Goal: Task Accomplishment & Management: Complete application form

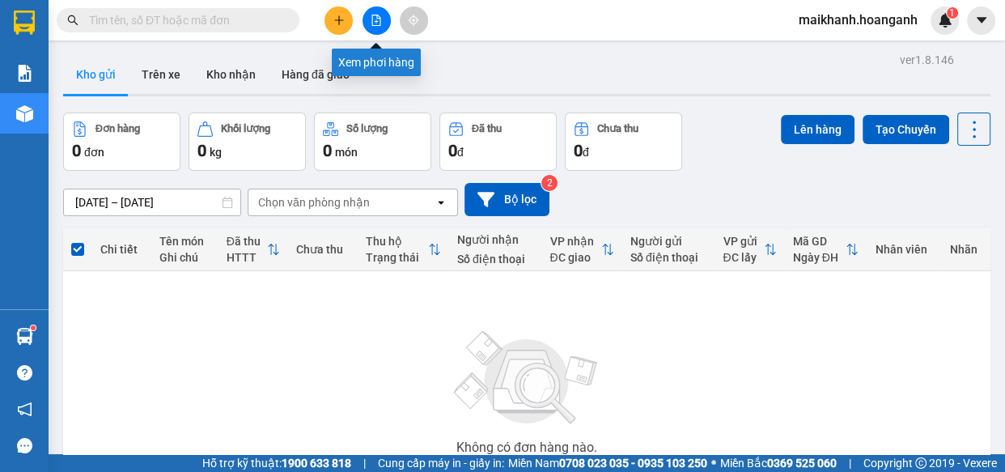
click at [376, 21] on icon "file-add" at bounding box center [376, 20] width 9 height 11
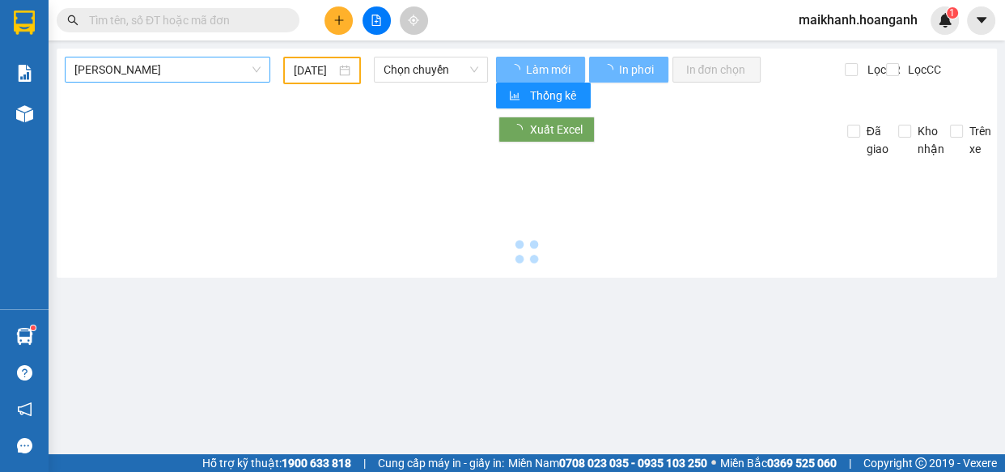
type input "[DATE]"
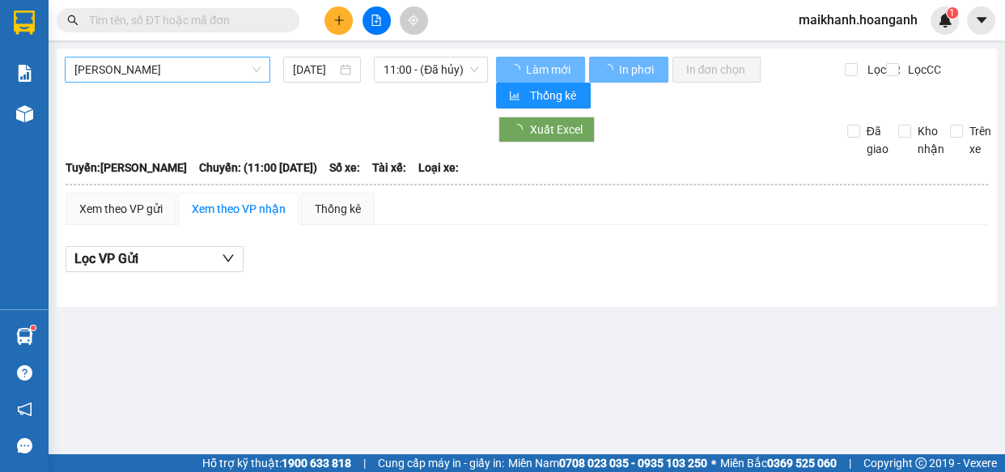
click at [212, 63] on span "[PERSON_NAME]" at bounding box center [167, 69] width 186 height 24
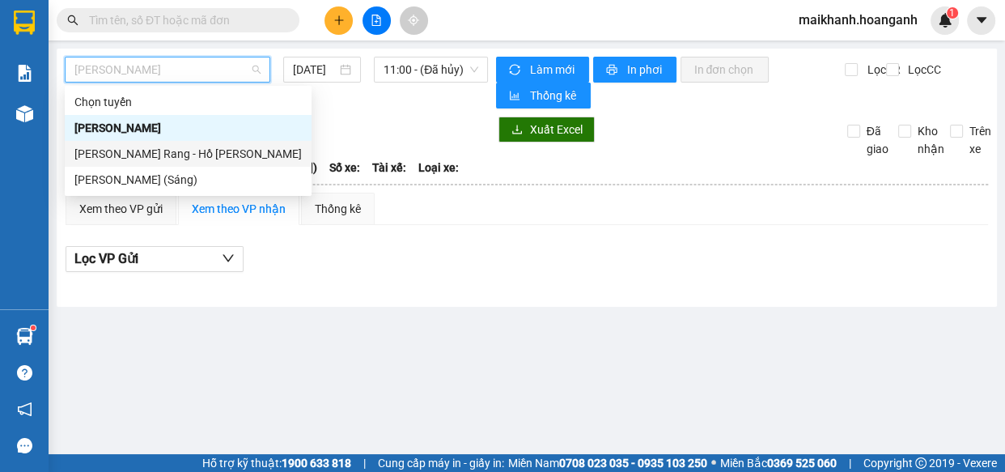
click at [186, 153] on div "[PERSON_NAME]" at bounding box center [187, 154] width 227 height 18
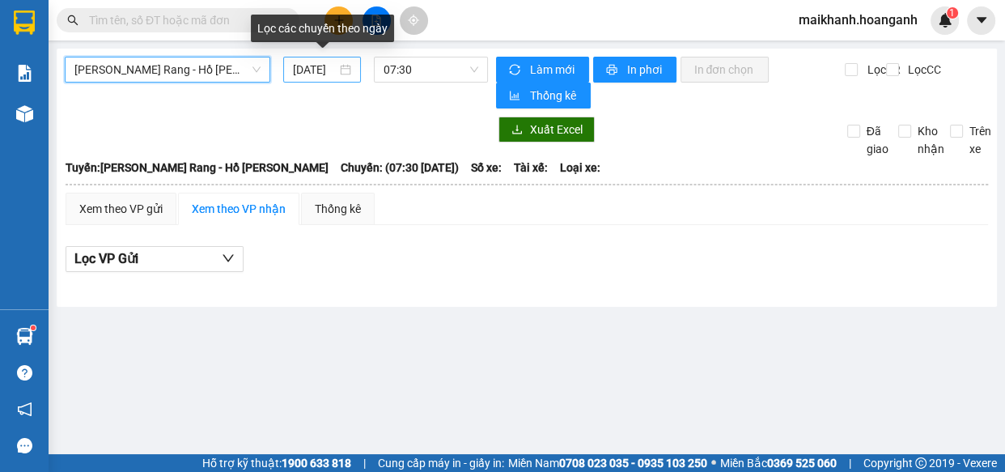
click at [326, 69] on input "[DATE]" at bounding box center [315, 70] width 44 height 18
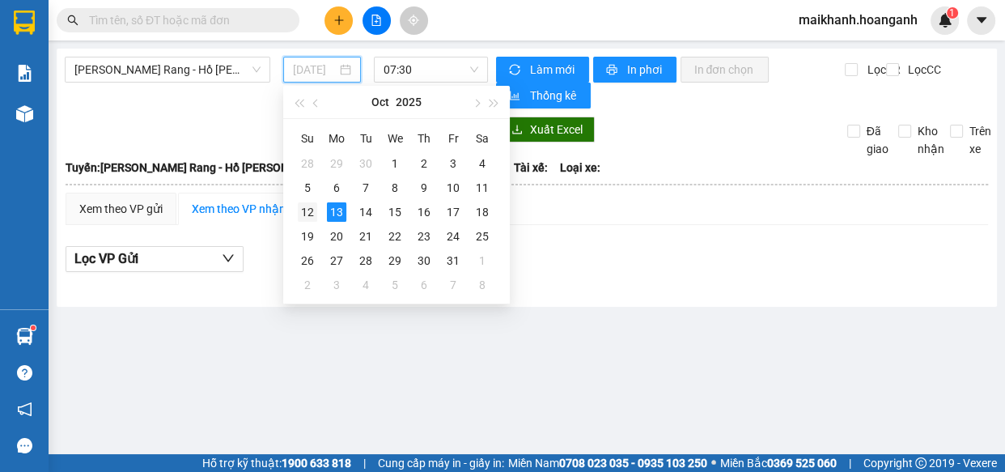
click at [305, 215] on div "12" at bounding box center [307, 211] width 19 height 19
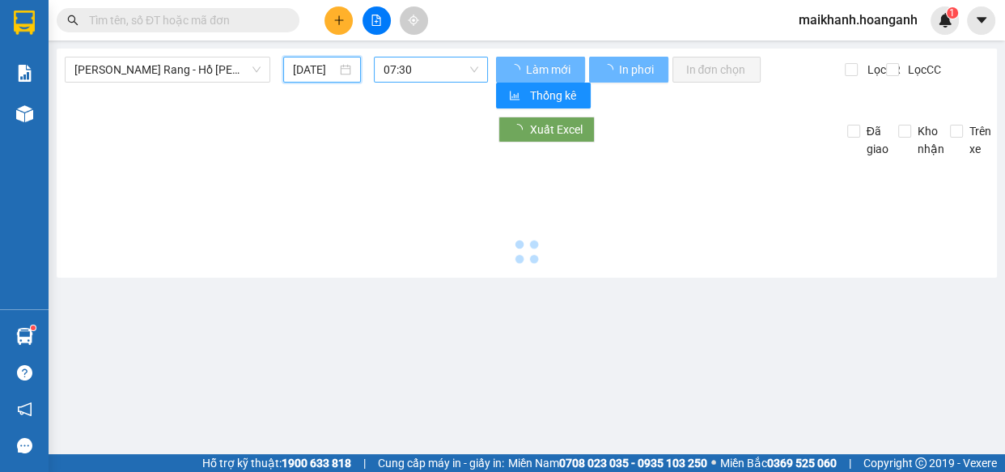
type input "12/10/2025"
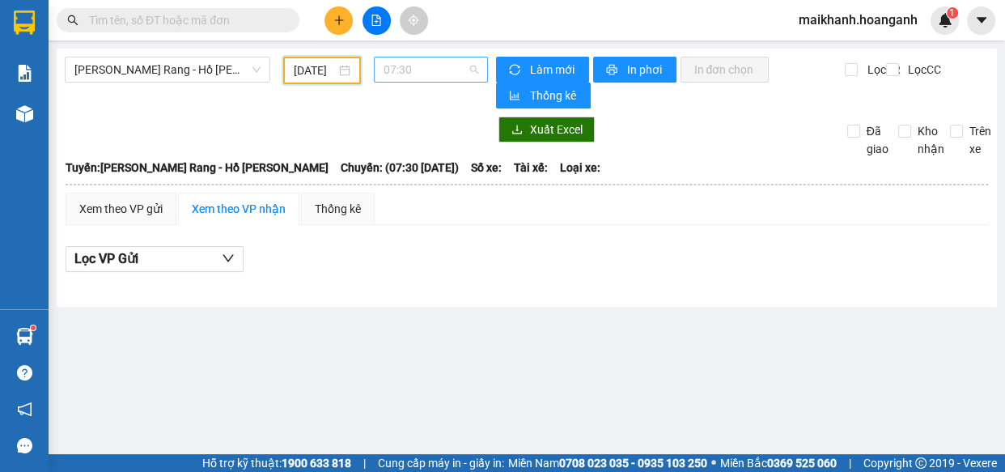
click at [451, 72] on span "07:30" at bounding box center [431, 69] width 95 height 24
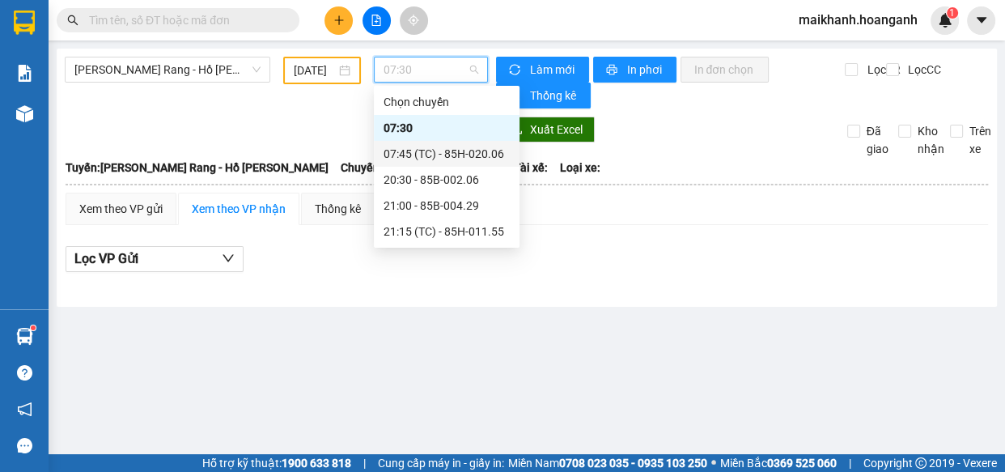
click at [452, 150] on div "07:45 (TC) - 85H-020.06" at bounding box center [447, 154] width 126 height 18
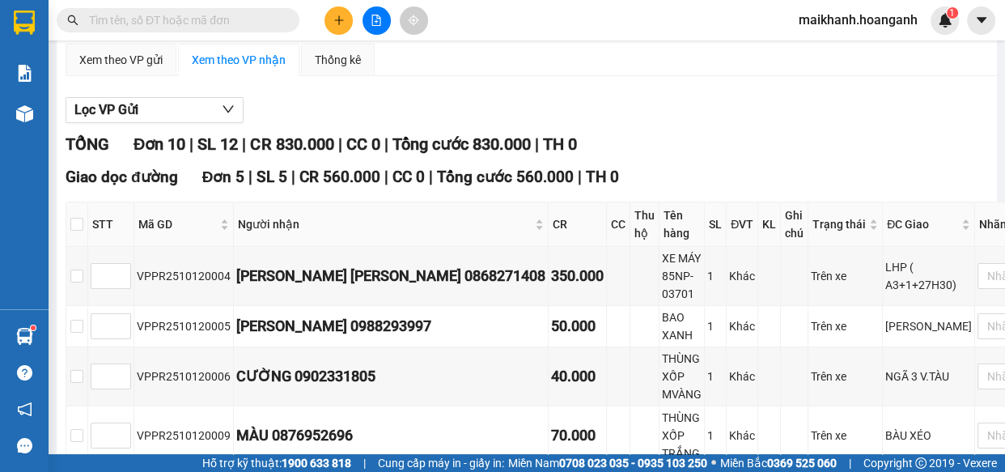
scroll to position [233, 0]
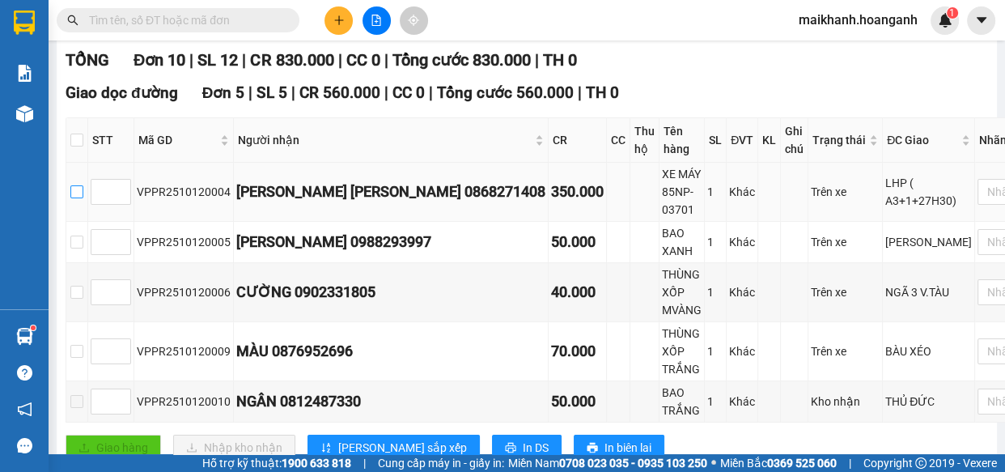
click at [77, 191] on input "checkbox" at bounding box center [76, 191] width 13 height 13
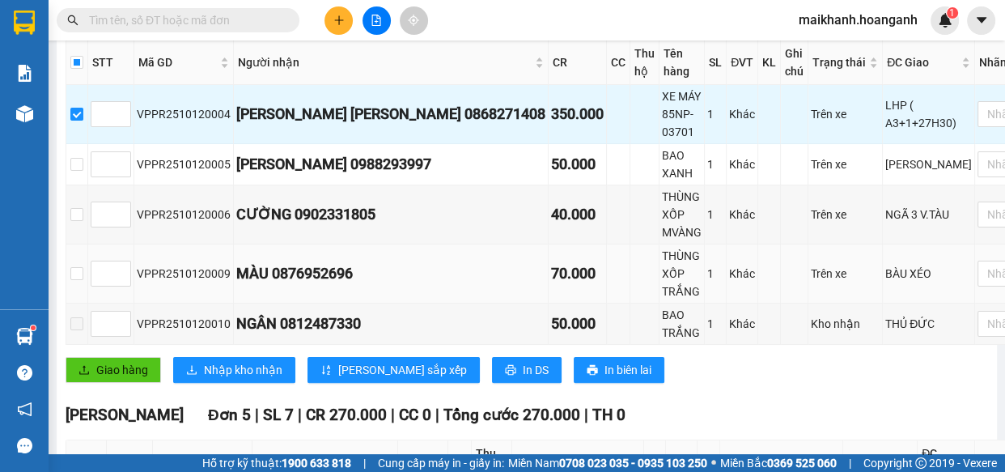
scroll to position [324, 0]
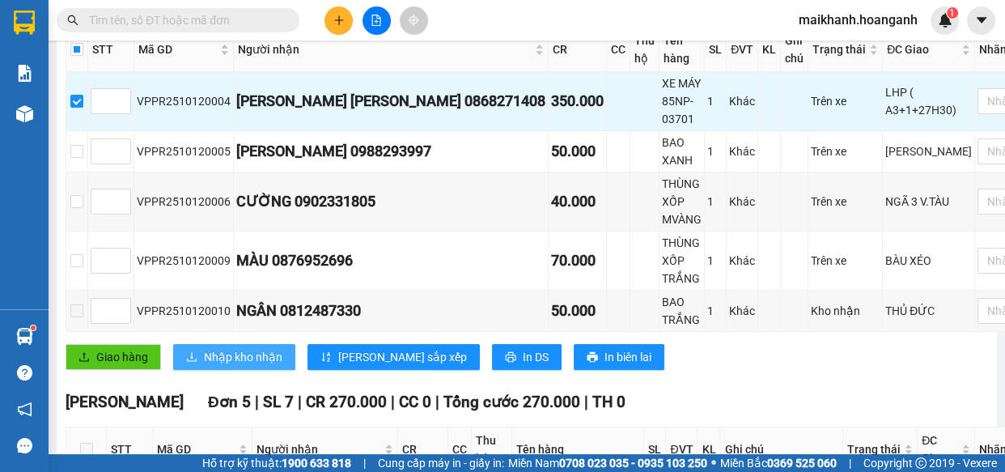
click at [241, 353] on span "Nhập kho nhận" at bounding box center [243, 357] width 79 height 18
checkbox input "false"
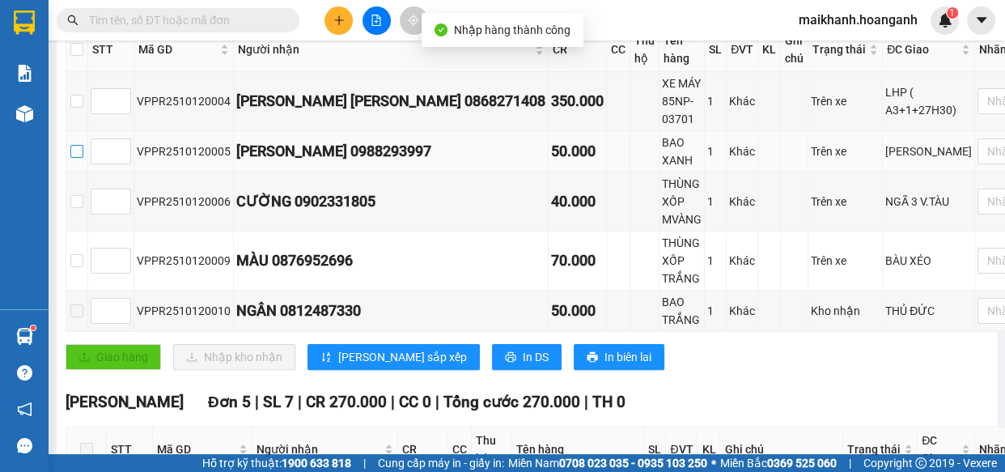
click at [77, 151] on input "checkbox" at bounding box center [76, 151] width 13 height 13
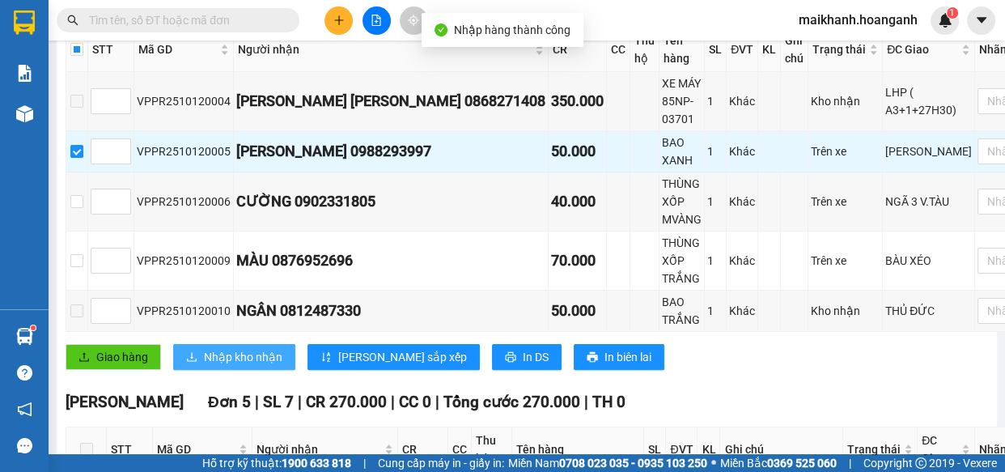
click at [219, 363] on span "Nhập kho nhận" at bounding box center [243, 357] width 79 height 18
checkbox input "false"
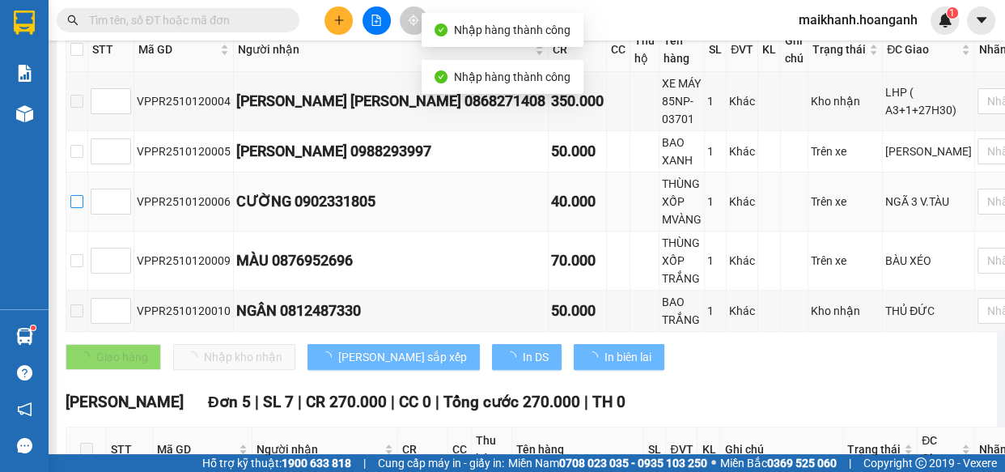
click at [79, 200] on input "checkbox" at bounding box center [76, 201] width 13 height 13
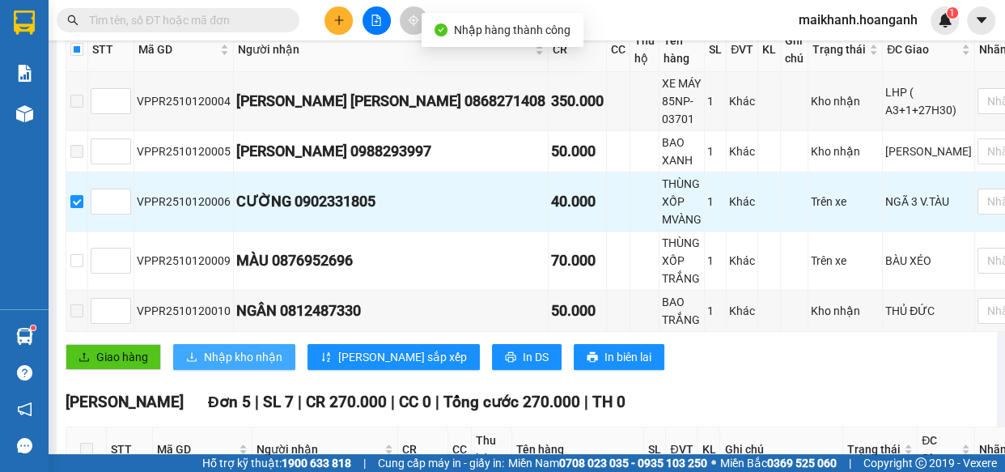
click at [209, 356] on span "Nhập kho nhận" at bounding box center [243, 357] width 79 height 18
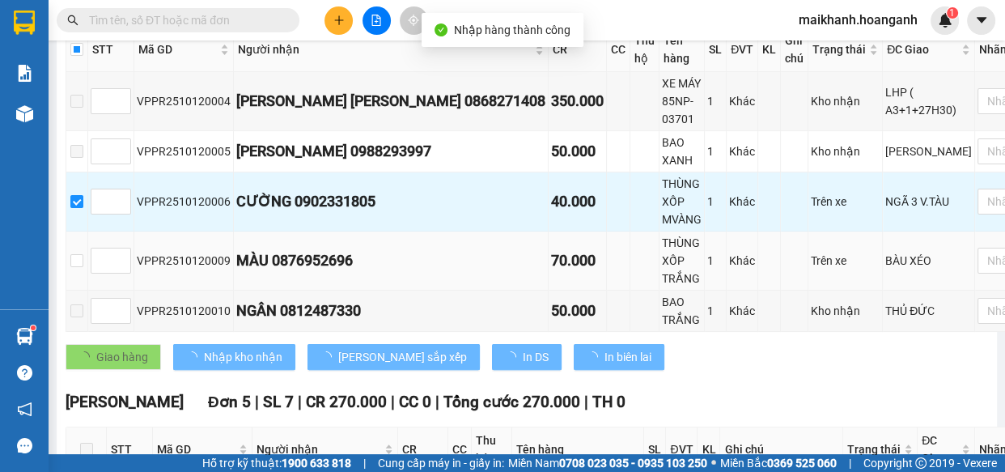
checkbox input "false"
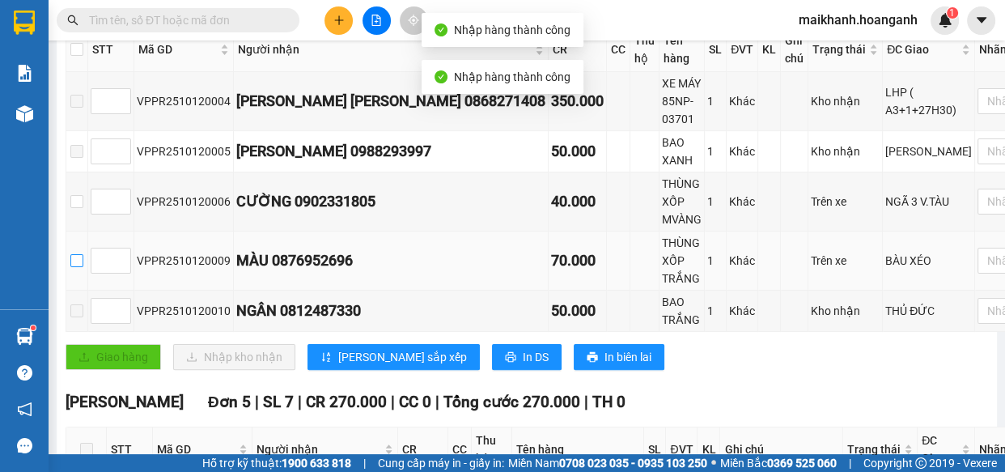
click at [78, 254] on input "checkbox" at bounding box center [76, 260] width 13 height 13
checkbox input "true"
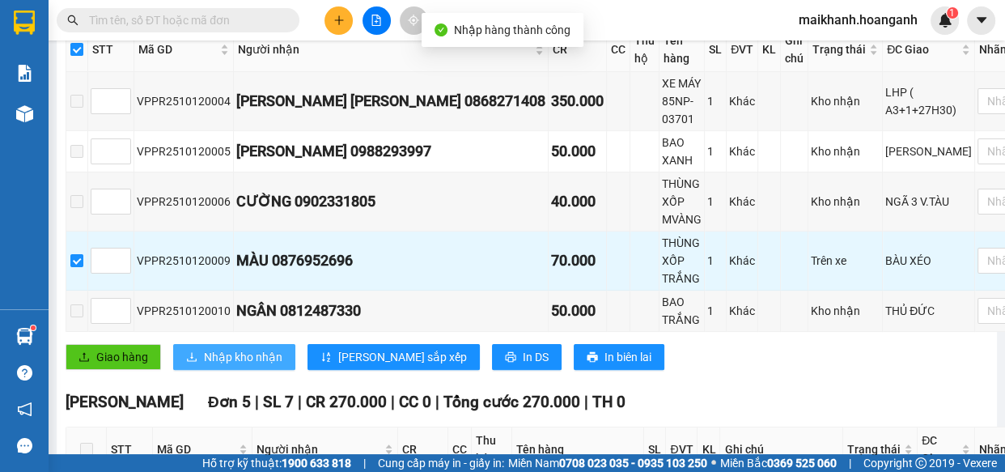
click at [252, 363] on span "Nhập kho nhận" at bounding box center [243, 357] width 79 height 18
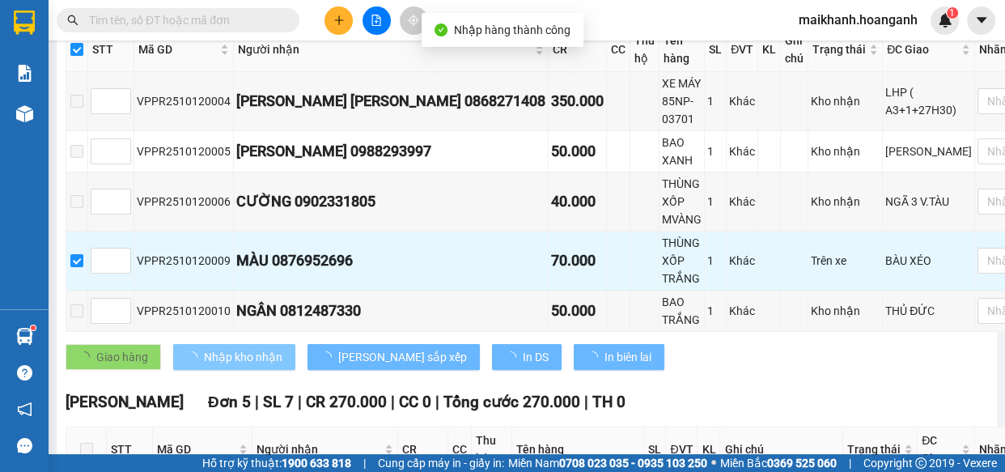
checkbox input "false"
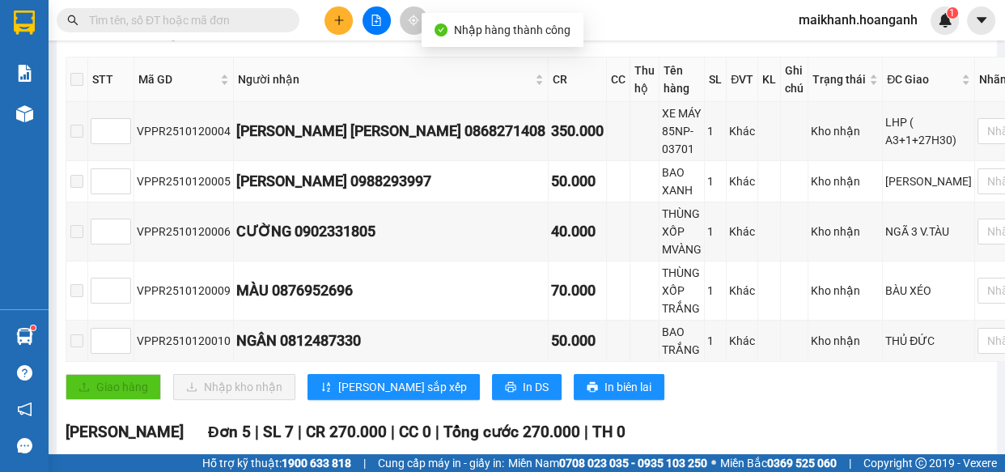
scroll to position [0, 0]
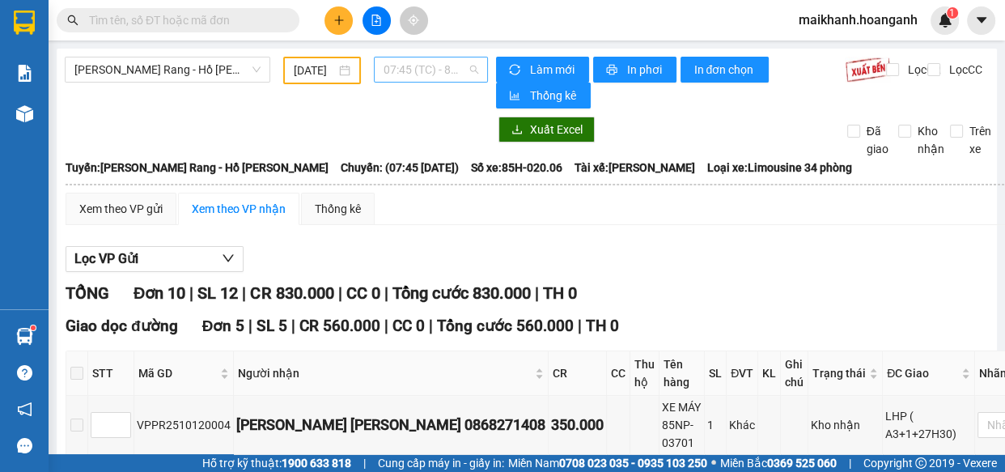
click at [441, 70] on span "07:45 (TC) - 85H-020.06" at bounding box center [431, 69] width 95 height 24
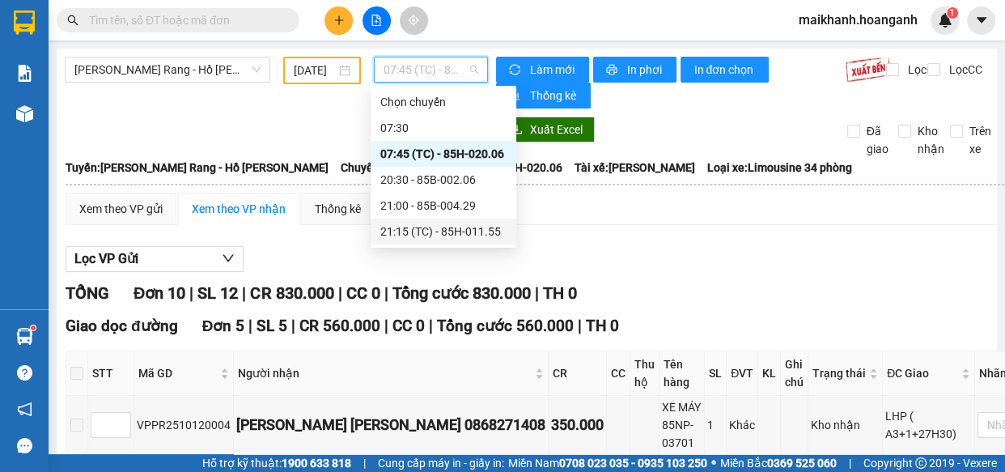
click at [460, 231] on div "21:15 (TC) - 85H-011.55" at bounding box center [443, 232] width 126 height 18
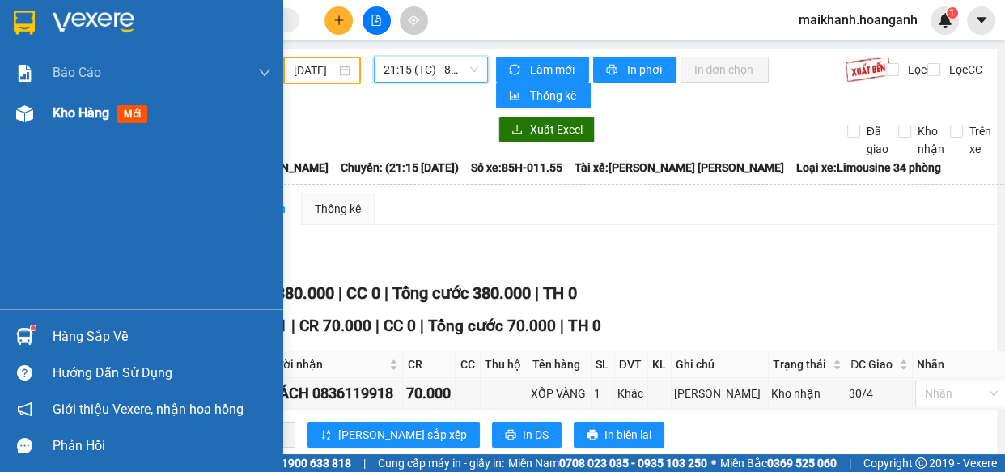
click at [96, 114] on span "Kho hàng" at bounding box center [81, 112] width 57 height 15
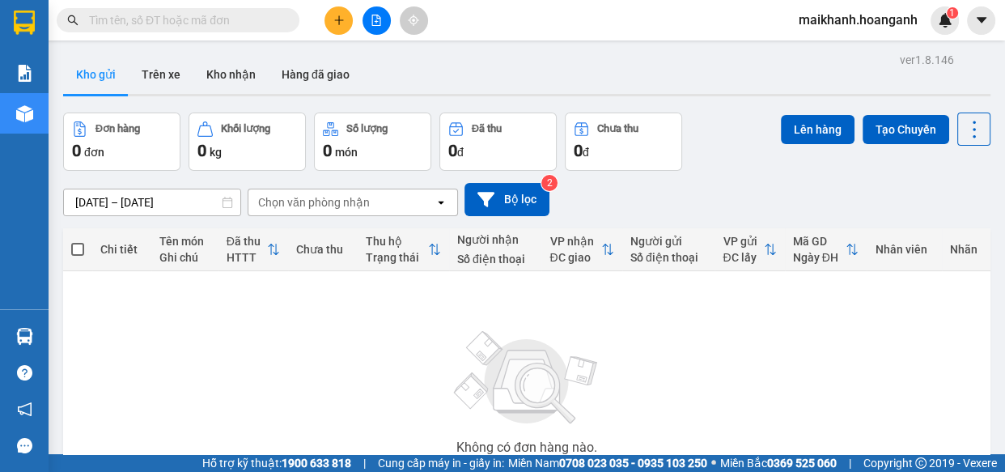
click at [229, 16] on input "text" at bounding box center [184, 20] width 191 height 18
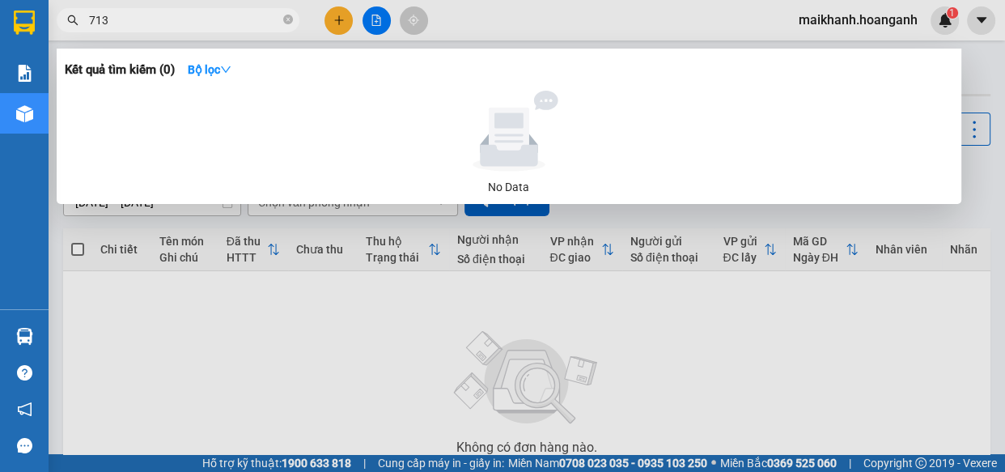
type input "7139"
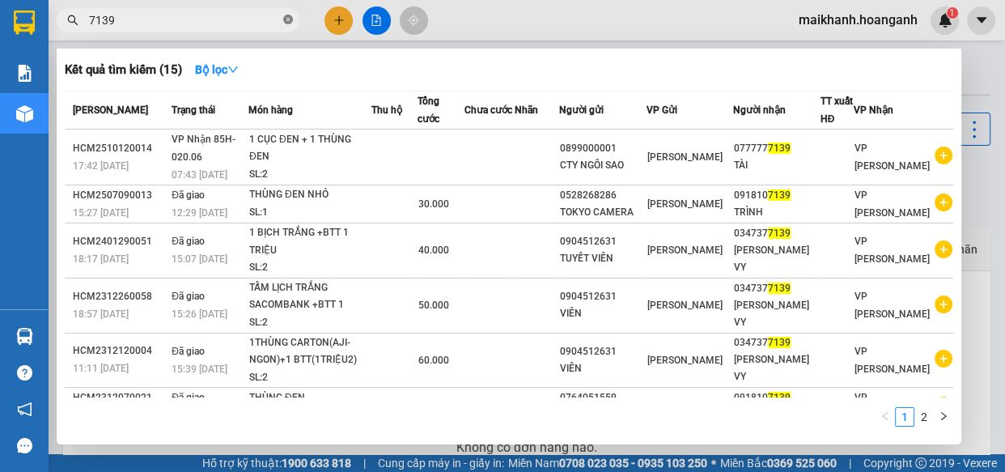
click at [288, 23] on icon "close-circle" at bounding box center [288, 20] width 10 height 10
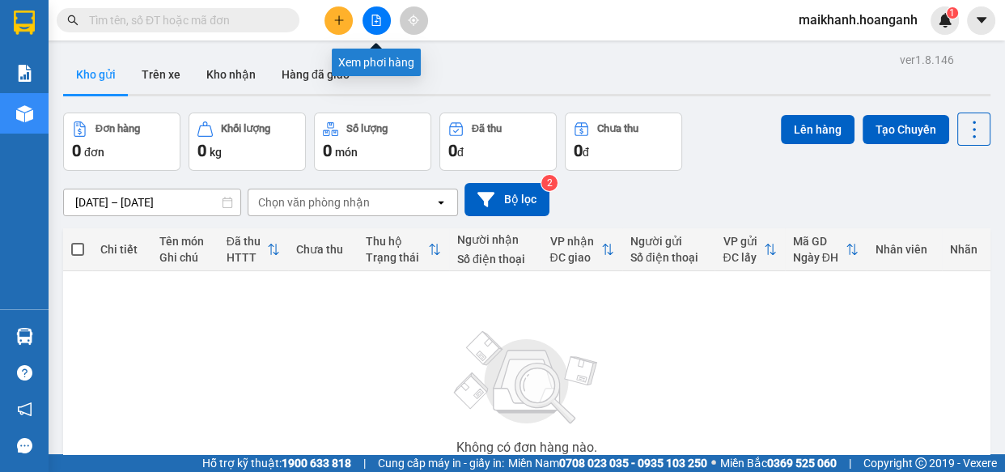
click at [372, 20] on icon "file-add" at bounding box center [376, 20] width 11 height 11
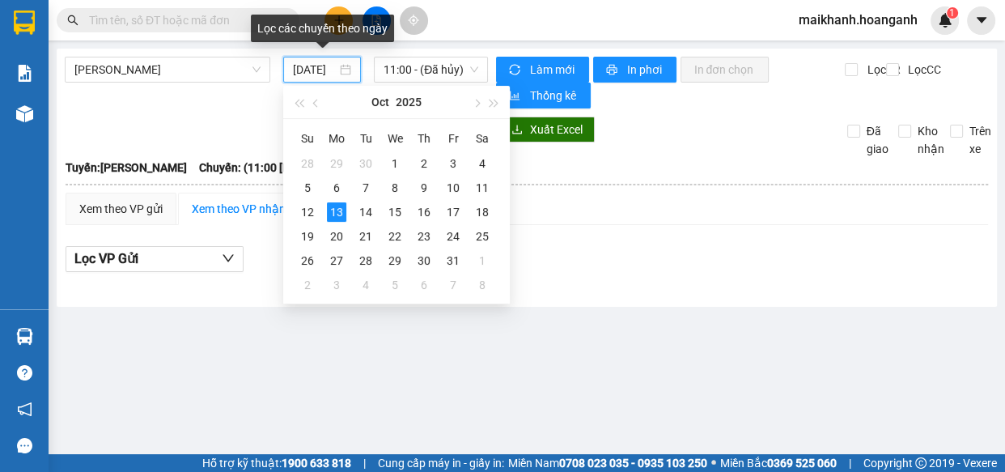
click at [318, 70] on input "[DATE]" at bounding box center [315, 70] width 44 height 18
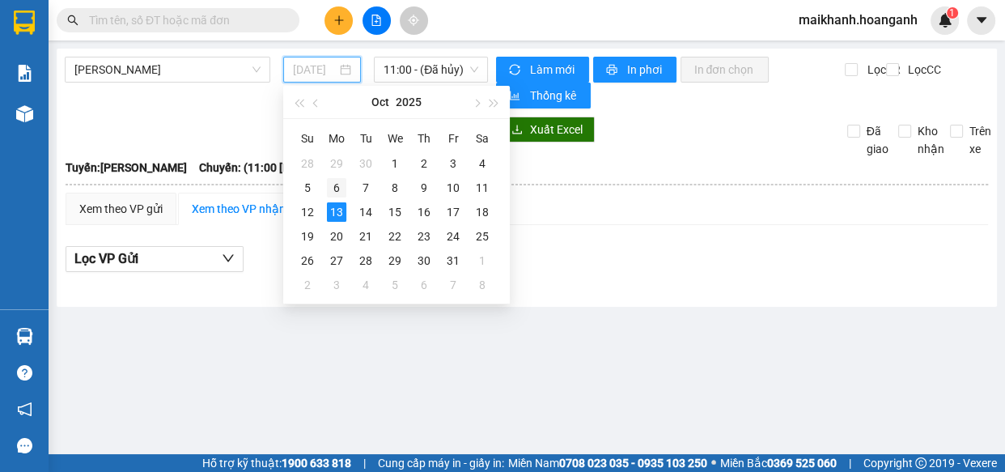
click at [336, 185] on div "6" at bounding box center [336, 187] width 19 height 19
type input "[DATE]"
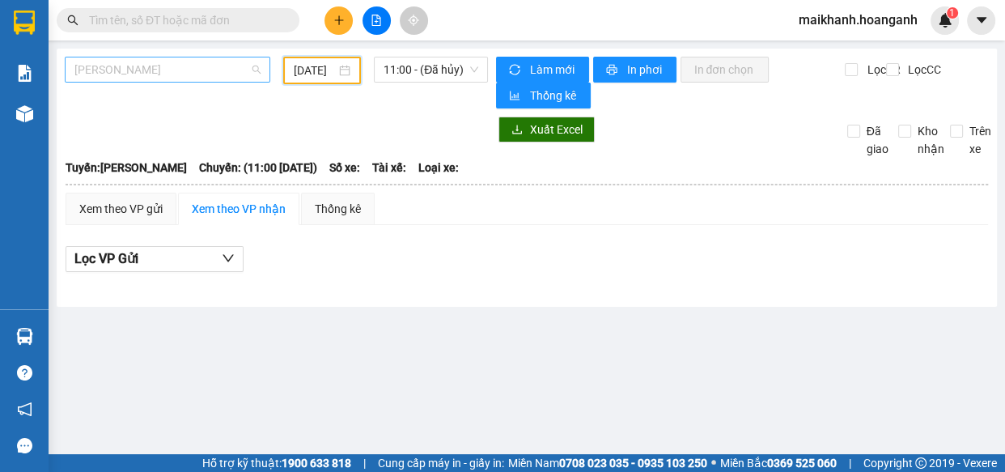
click at [179, 69] on span "[PERSON_NAME]" at bounding box center [167, 69] width 186 height 24
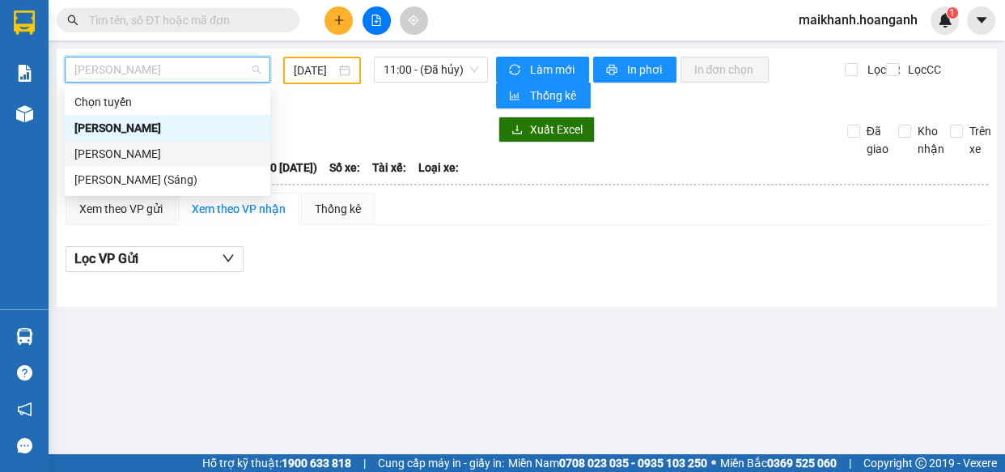
click at [176, 152] on div "[PERSON_NAME]" at bounding box center [167, 154] width 186 height 18
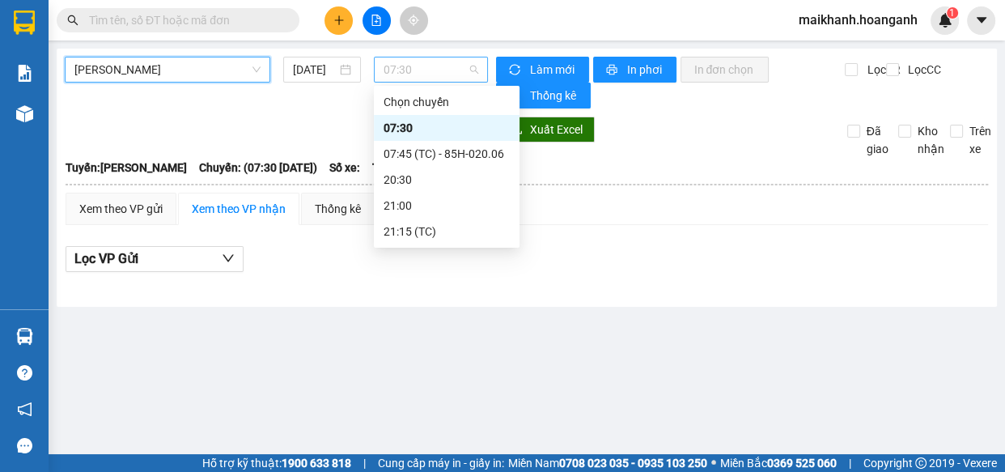
click at [428, 74] on span "07:30" at bounding box center [431, 69] width 95 height 24
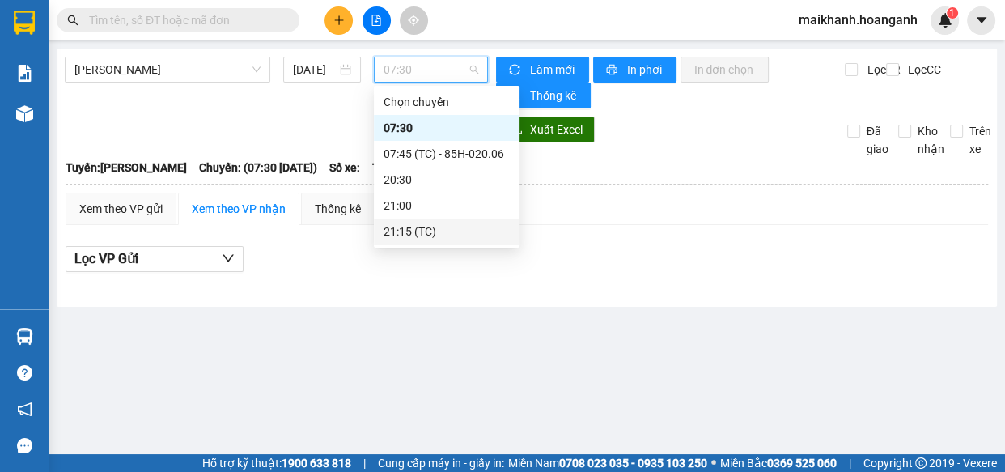
click at [402, 235] on div "21:15 (TC)" at bounding box center [447, 232] width 126 height 18
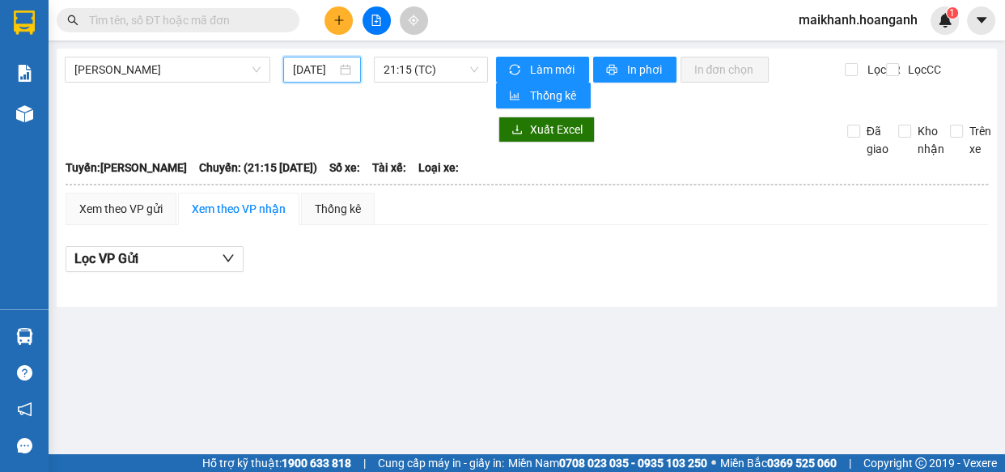
click at [312, 76] on input "[DATE]" at bounding box center [315, 70] width 44 height 18
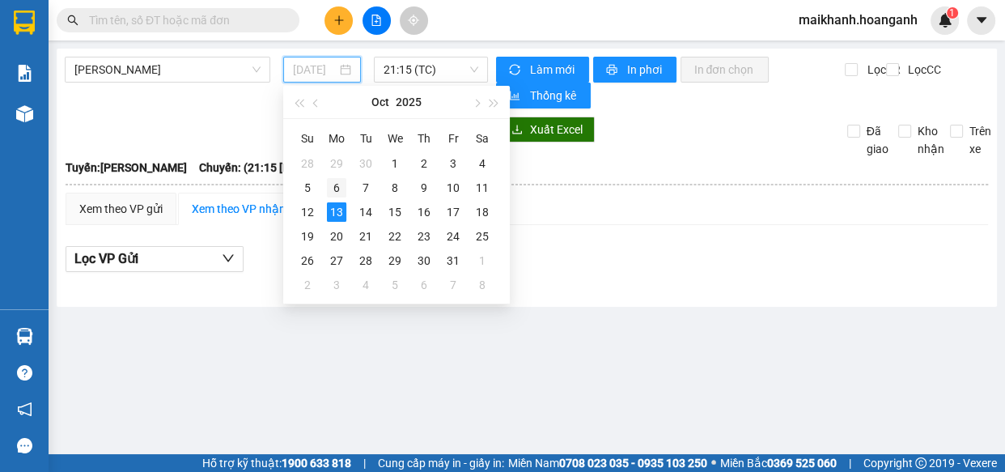
click at [339, 181] on div "6" at bounding box center [336, 187] width 19 height 19
type input "[DATE]"
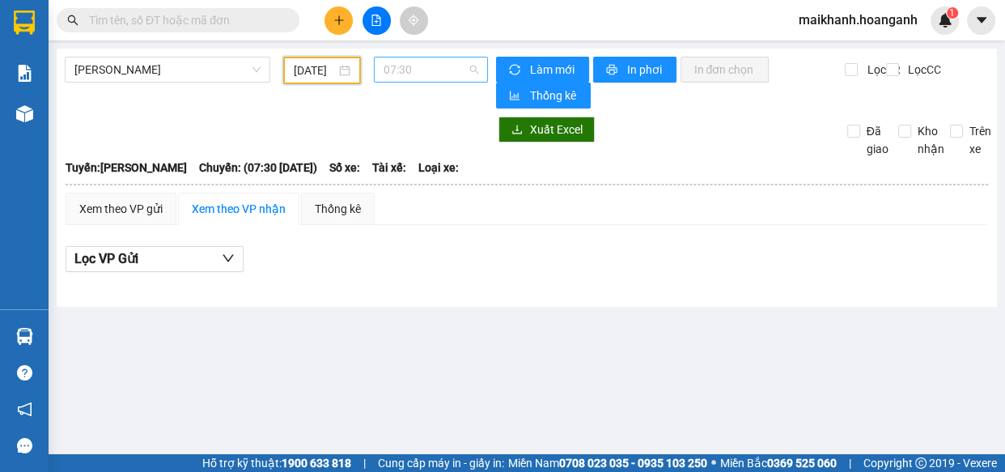
click at [441, 65] on span "07:30" at bounding box center [431, 69] width 95 height 24
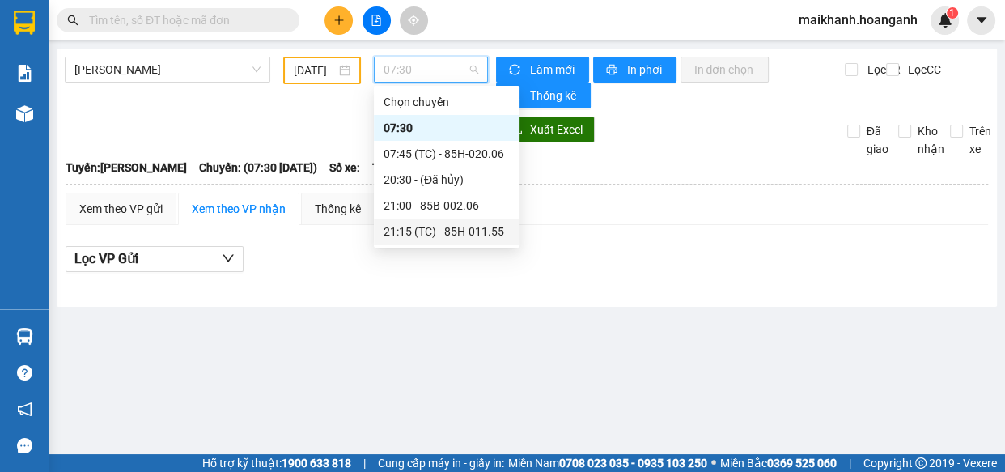
click at [477, 234] on div "21:15 (TC) - 85H-011.55" at bounding box center [447, 232] width 126 height 18
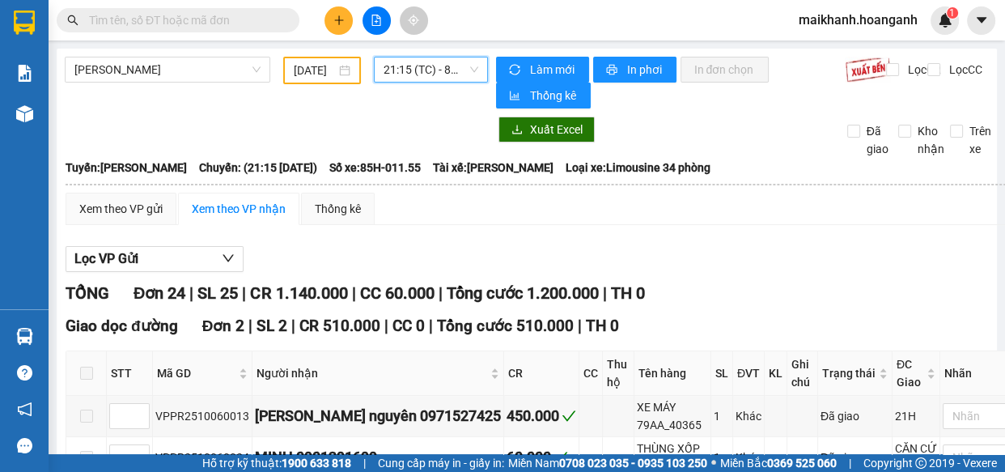
click at [469, 60] on span "21:15 (TC) - 85H-011.55" at bounding box center [431, 69] width 95 height 24
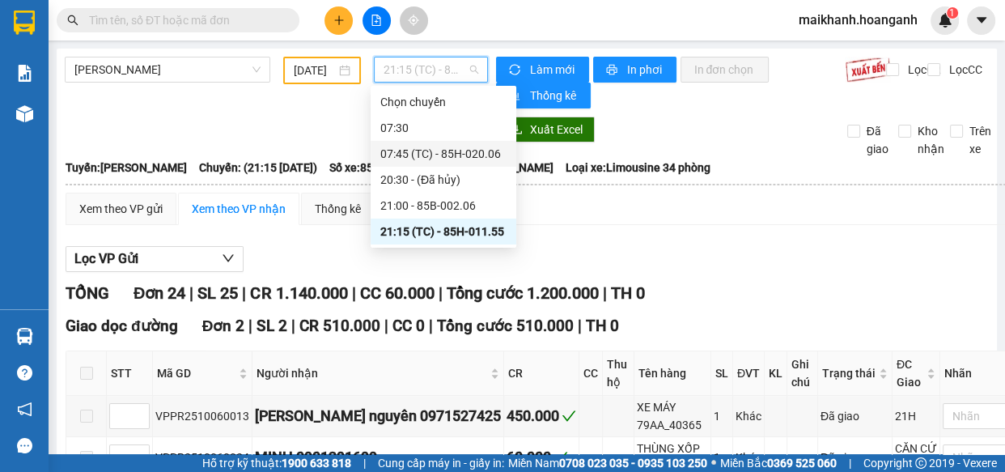
click at [486, 156] on div "07:45 (TC) - 85H-020.06" at bounding box center [443, 154] width 126 height 18
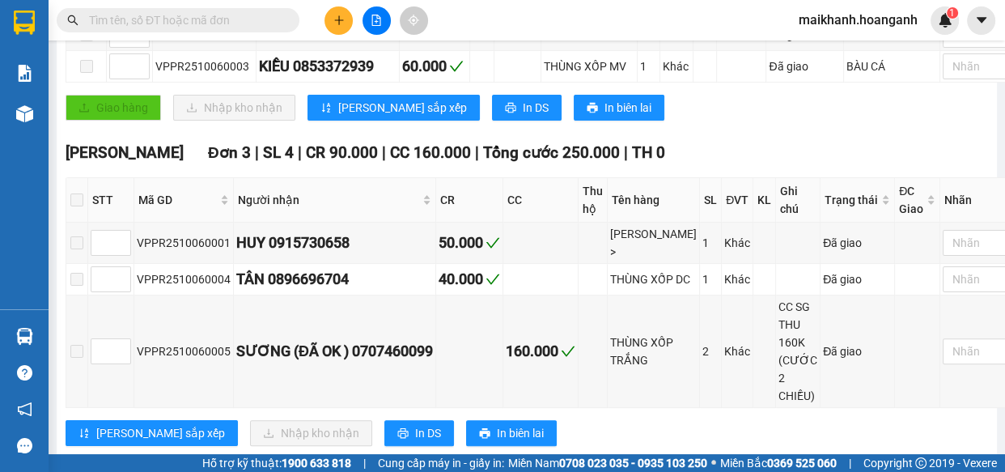
scroll to position [381, 0]
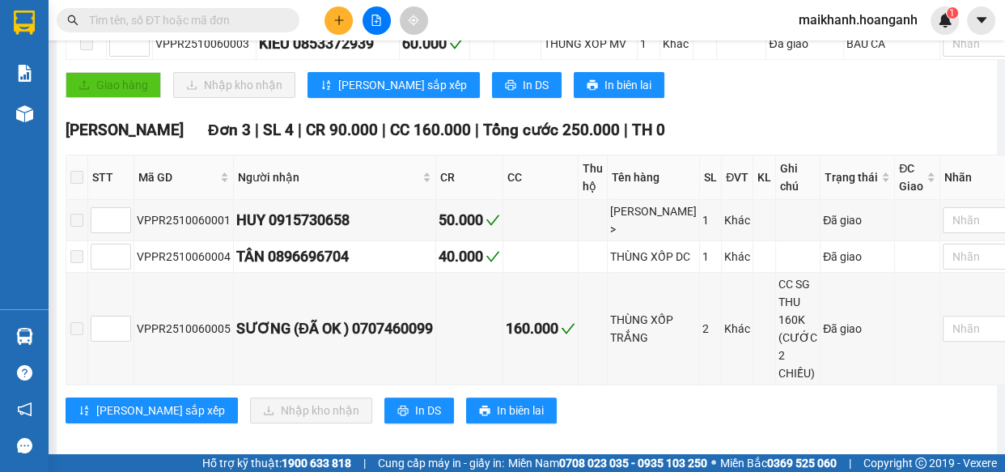
click at [194, 19] on input "text" at bounding box center [184, 20] width 191 height 18
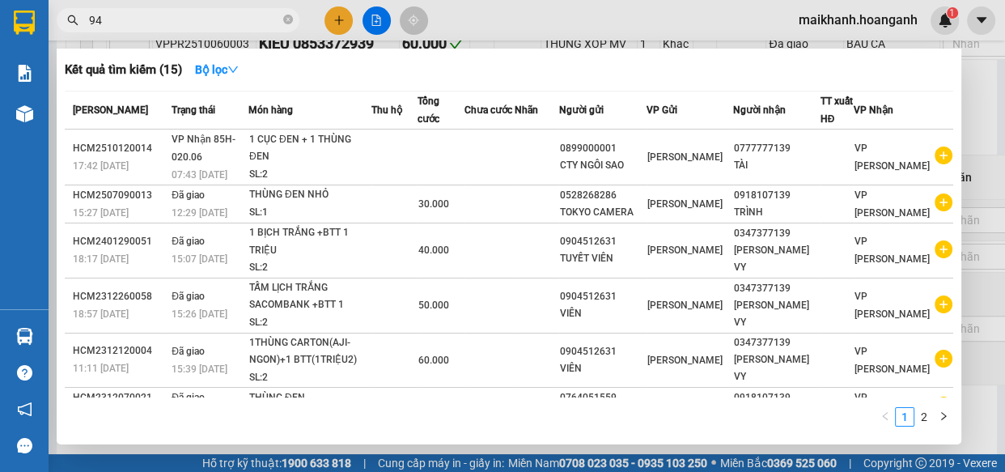
type input "941"
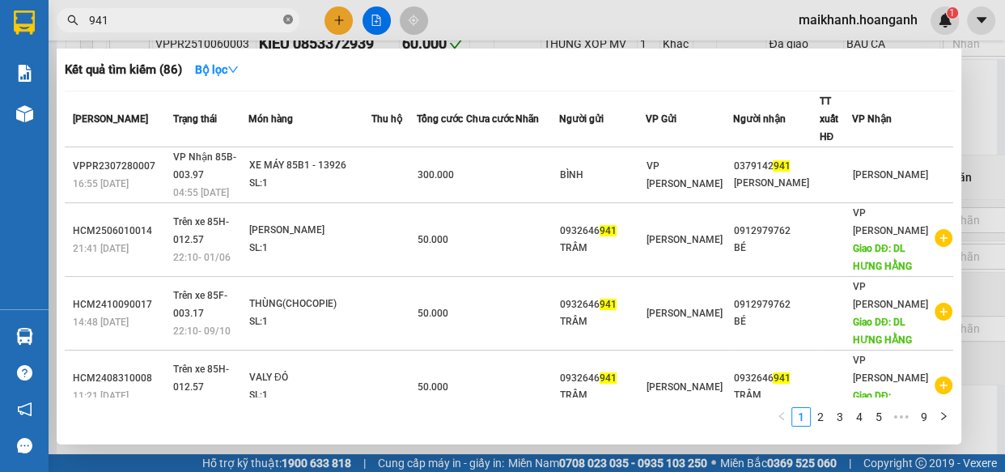
click at [287, 20] on icon "close-circle" at bounding box center [288, 20] width 10 height 10
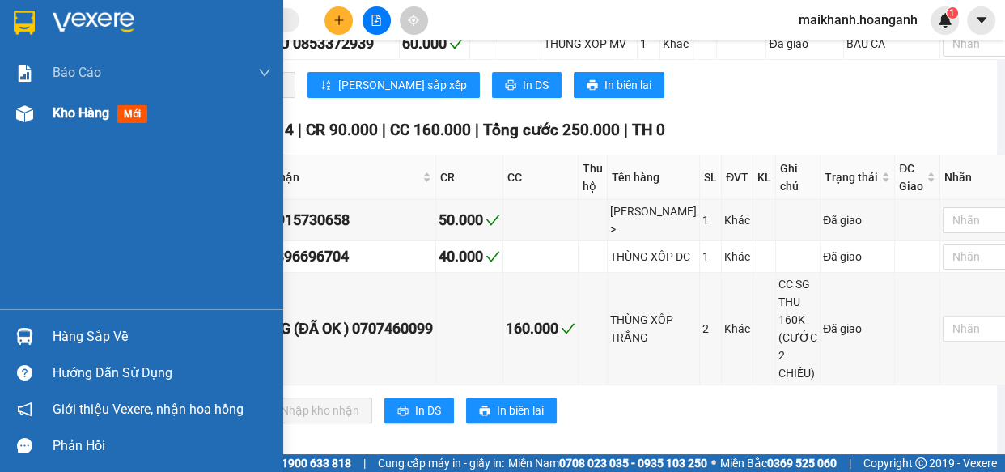
click at [87, 113] on span "Kho hàng" at bounding box center [81, 112] width 57 height 15
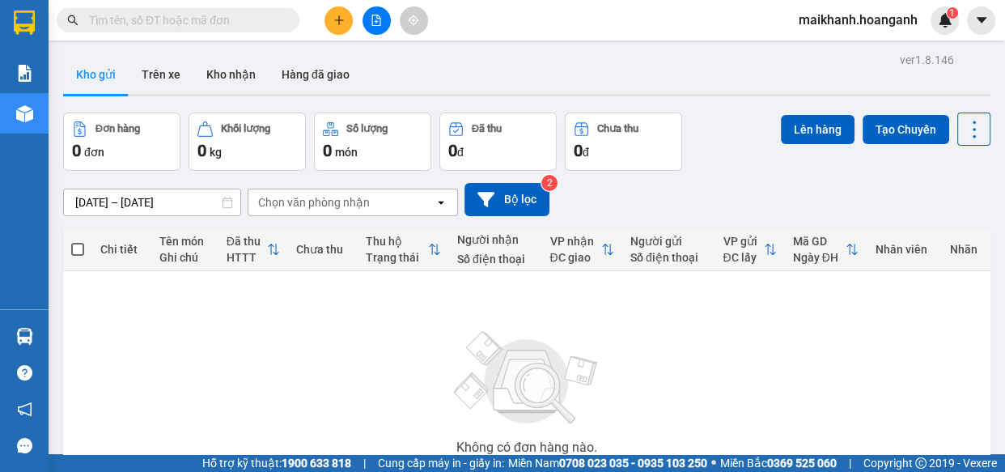
click at [217, 24] on input "text" at bounding box center [184, 20] width 191 height 18
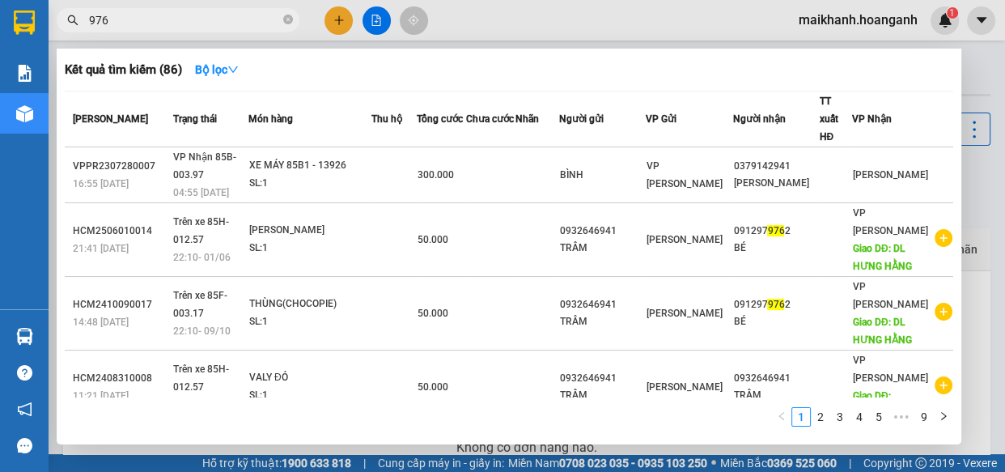
type input "9765"
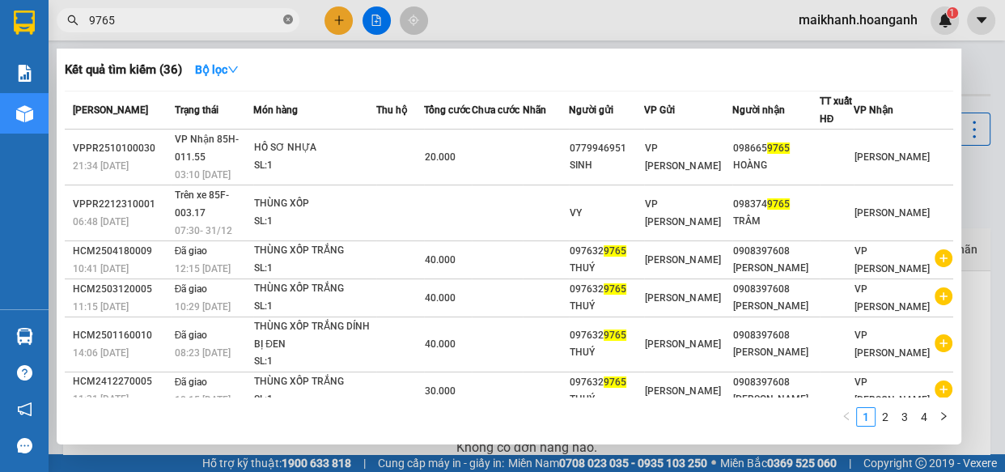
click at [289, 19] on icon "close-circle" at bounding box center [288, 20] width 10 height 10
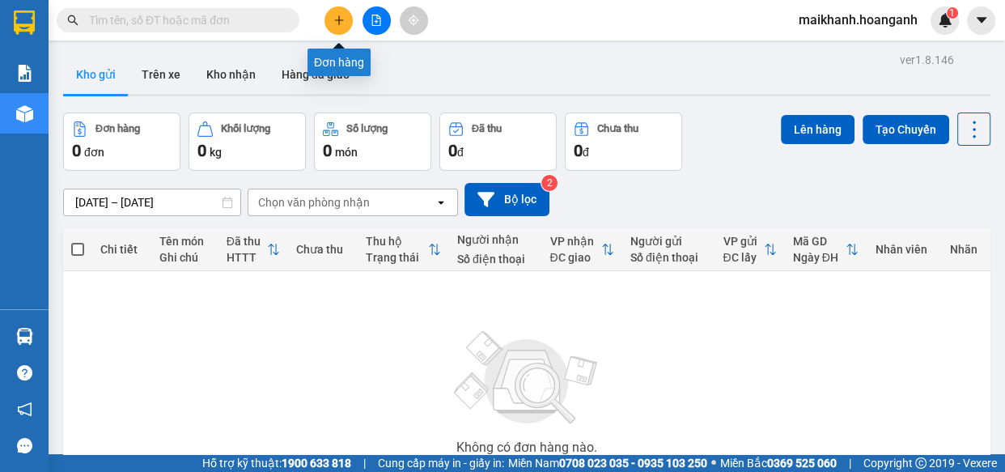
click at [339, 19] on icon "plus" at bounding box center [338, 19] width 1 height 9
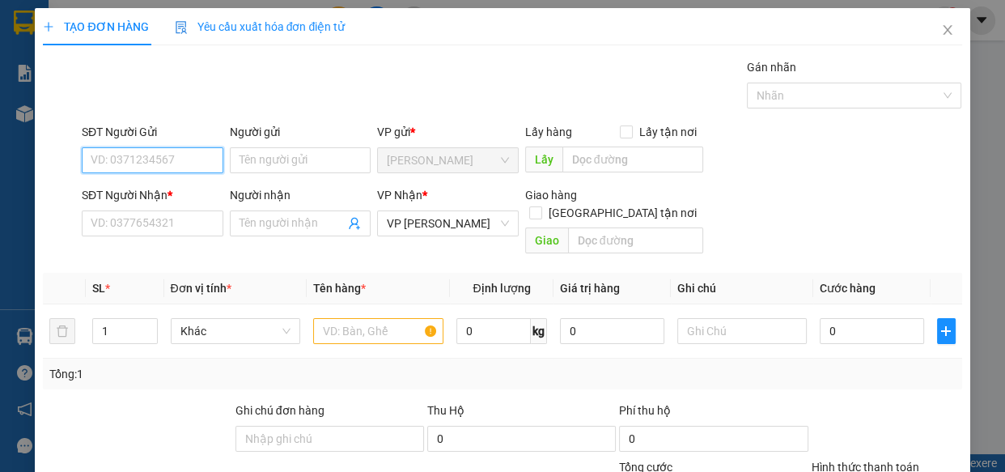
click at [200, 156] on input "SĐT Người Gửi" at bounding box center [153, 160] width 142 height 26
click at [134, 195] on div "0772557989 - HAY" at bounding box center [151, 193] width 121 height 18
type input "0772557989"
type input "HAY"
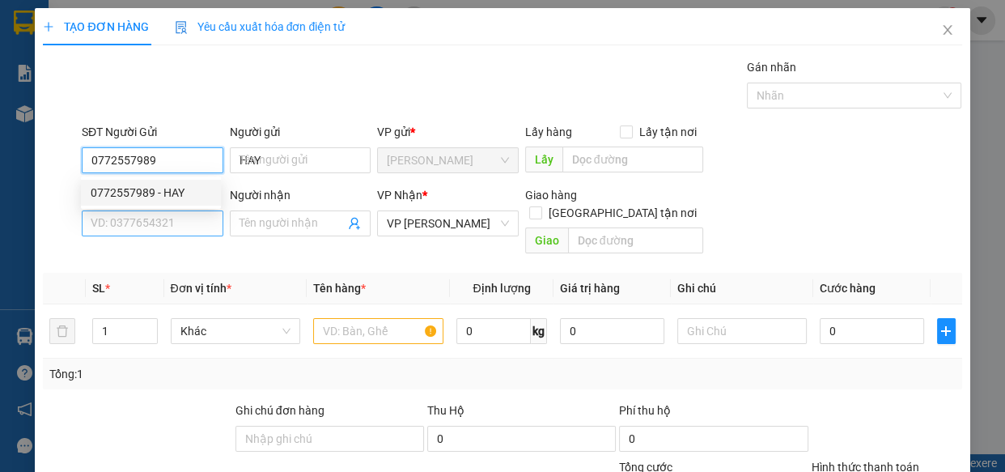
type input "30.000"
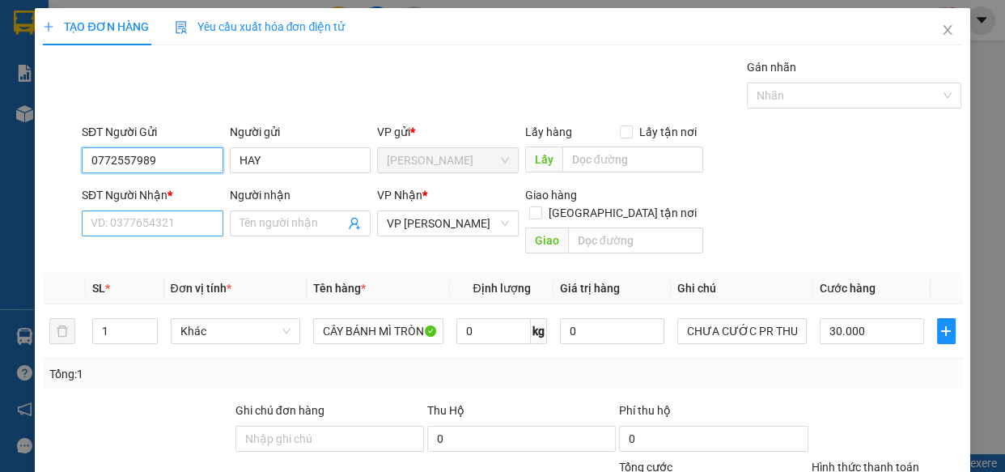
type input "0772557989"
click at [146, 227] on input "SĐT Người Nhận *" at bounding box center [153, 223] width 142 height 26
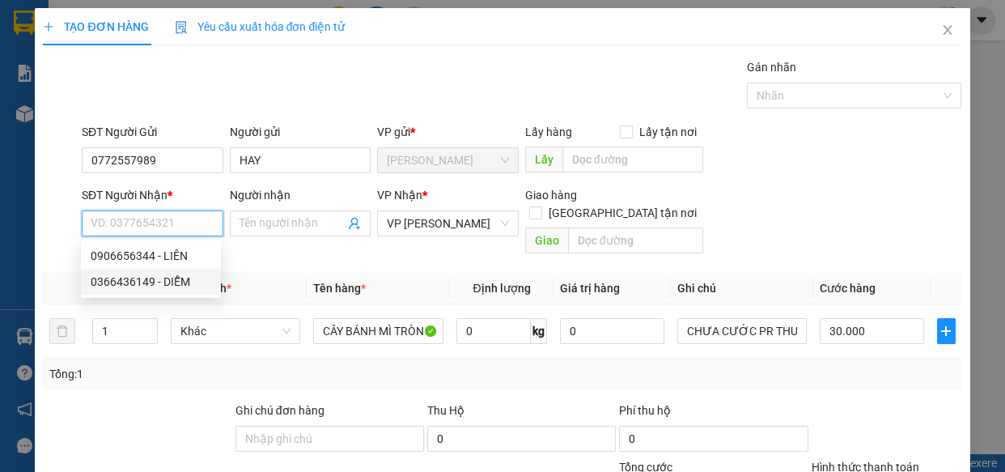
click at [146, 283] on div "0366436149 - DIỄM" at bounding box center [151, 282] width 121 height 18
type input "0366436149"
type input "DIỄM"
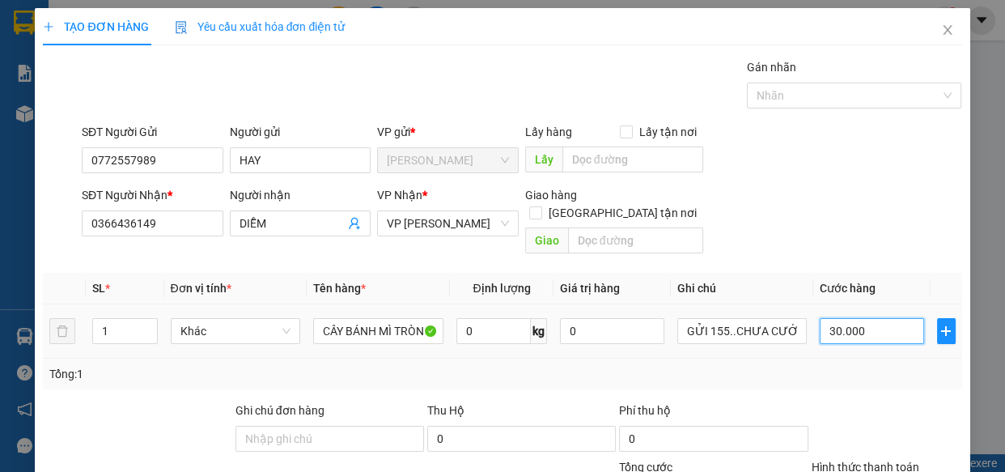
click at [894, 318] on input "30.000" at bounding box center [872, 331] width 104 height 26
type input "0"
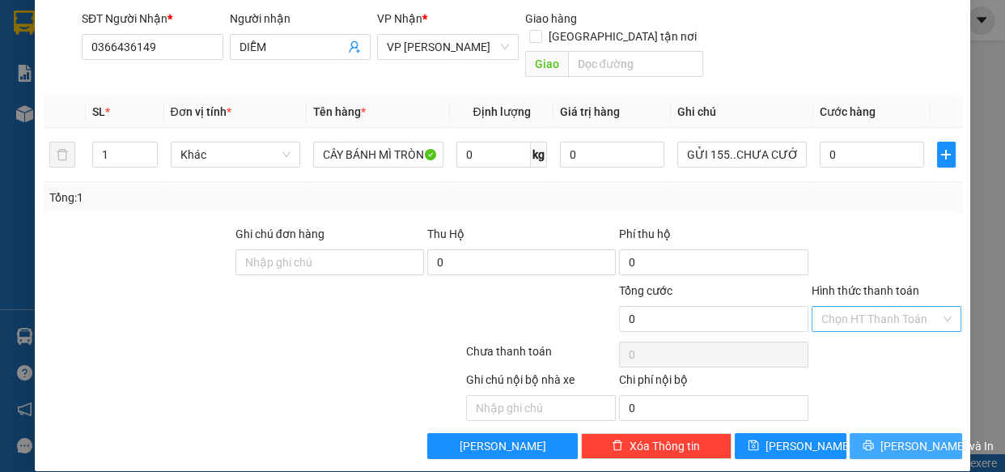
click at [922, 437] on span "[PERSON_NAME] và In" at bounding box center [937, 446] width 113 height 18
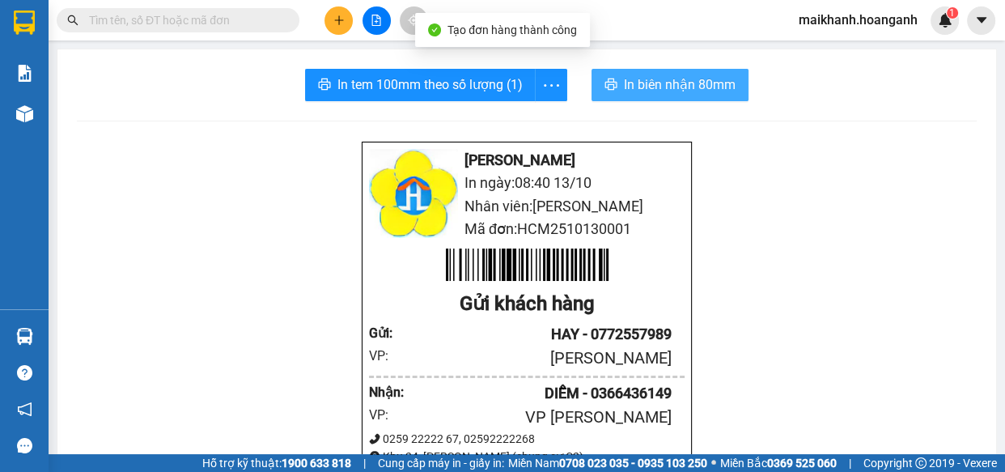
click at [632, 83] on span "In biên nhận 80mm" at bounding box center [680, 84] width 112 height 20
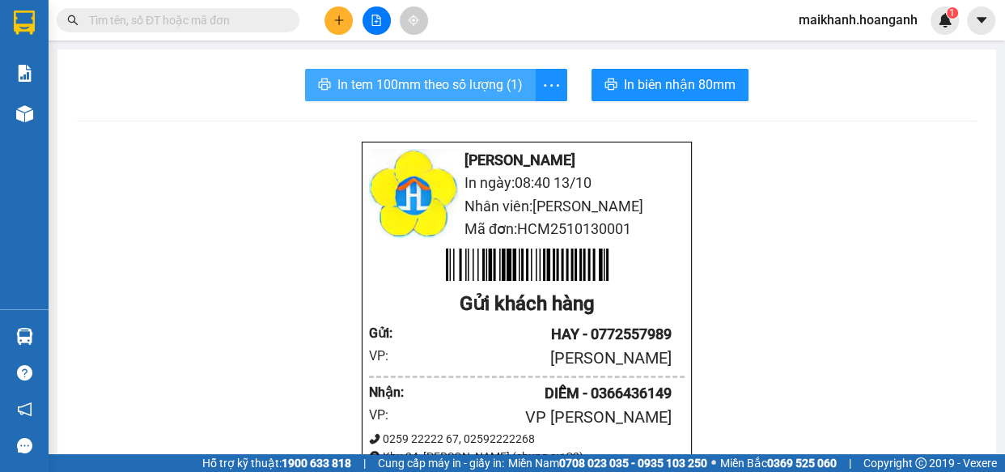
click at [452, 88] on span "In tem 100mm theo số lượng (1)" at bounding box center [430, 84] width 185 height 20
